Goal: Task Accomplishment & Management: Manage account settings

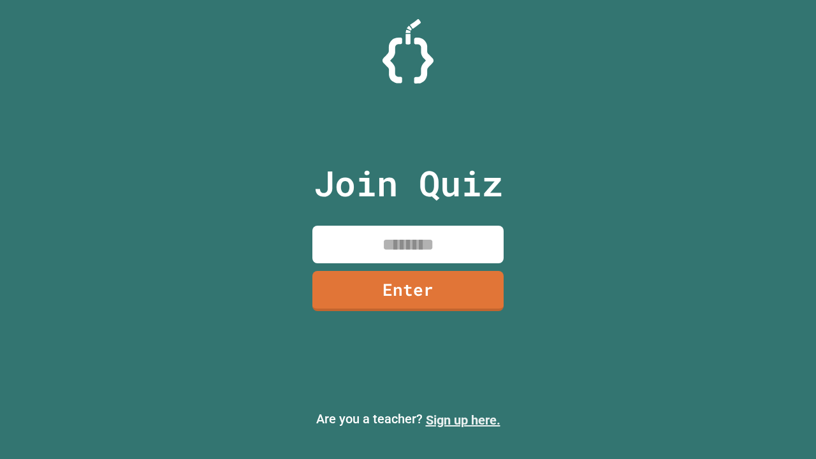
click at [463, 420] on link "Sign up here." at bounding box center [463, 419] width 75 height 15
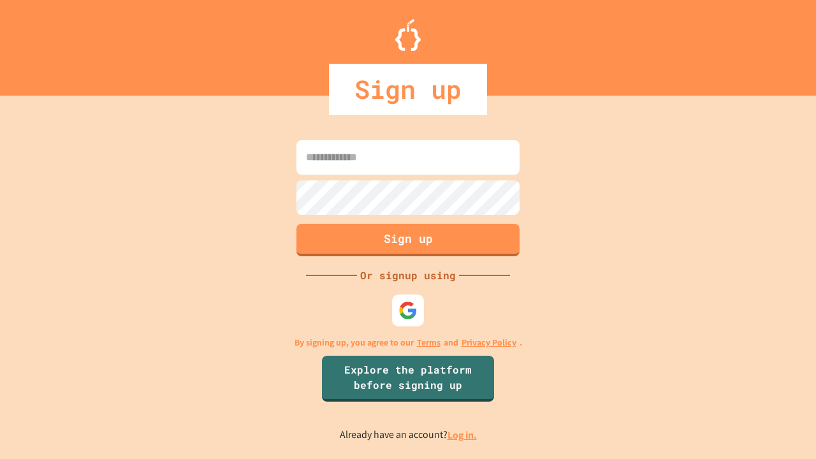
click at [463, 435] on link "Log in." at bounding box center [462, 434] width 29 height 13
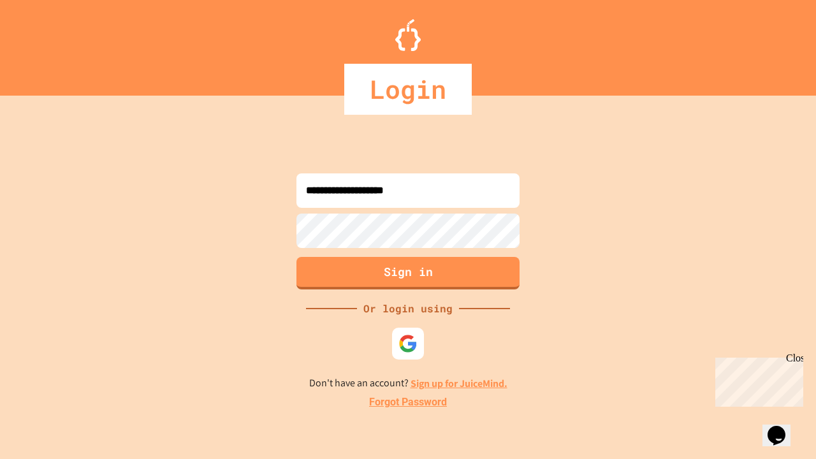
type input "**********"
